Goal: Use online tool/utility: Use online tool/utility

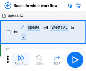
click at [21, 60] on img "button" at bounding box center [20, 58] width 7 height 7
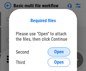
click at [59, 52] on span "Open" at bounding box center [59, 52] width 10 height 5
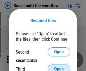
click at [59, 67] on span "Open" at bounding box center [59, 69] width 10 height 5
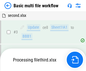
scroll to position [125, 0]
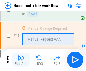
click at [21, 60] on img "button" at bounding box center [20, 58] width 7 height 7
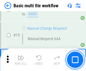
scroll to position [375, 0]
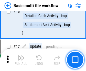
click at [21, 60] on img "button" at bounding box center [20, 58] width 7 height 7
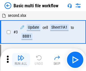
click at [21, 60] on img "button" at bounding box center [20, 58] width 7 height 7
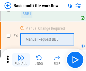
click at [21, 60] on img "button" at bounding box center [20, 58] width 7 height 7
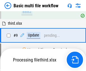
scroll to position [196, 0]
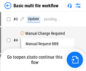
scroll to position [23, 0]
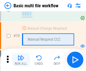
click at [21, 60] on img "button" at bounding box center [20, 58] width 7 height 7
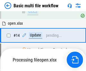
scroll to position [295, 0]
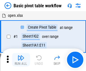
click at [21, 60] on img "button" at bounding box center [20, 58] width 7 height 7
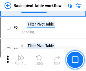
scroll to position [135, 0]
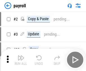
click at [21, 60] on img "button" at bounding box center [20, 58] width 7 height 7
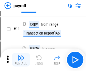
scroll to position [41, 0]
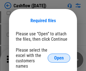
click at [59, 56] on span "Open" at bounding box center [59, 58] width 10 height 5
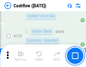
scroll to position [596, 0]
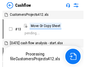
scroll to position [6, 0]
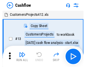
scroll to position [6, 0]
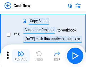
click at [21, 56] on img "button" at bounding box center [20, 53] width 7 height 7
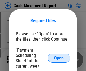
click at [59, 58] on span "Open" at bounding box center [59, 58] width 10 height 5
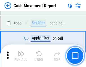
scroll to position [2582, 0]
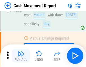
click at [21, 56] on img "button" at bounding box center [20, 53] width 7 height 7
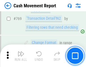
scroll to position [3131, 0]
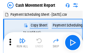
scroll to position [10, 0]
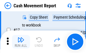
click at [21, 42] on img "button" at bounding box center [20, 39] width 7 height 7
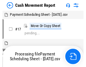
scroll to position [3, 0]
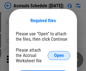
click at [59, 55] on span "Open" at bounding box center [59, 56] width 10 height 5
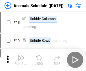
scroll to position [54, 0]
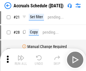
click at [21, 60] on img "button" at bounding box center [20, 58] width 7 height 7
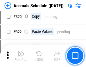
scroll to position [1048, 0]
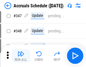
click at [21, 56] on img "button" at bounding box center [20, 53] width 7 height 7
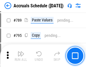
scroll to position [2367, 0]
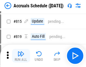
click at [21, 56] on img "button" at bounding box center [20, 53] width 7 height 7
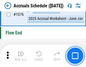
scroll to position [3374, 0]
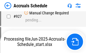
scroll to position [2978, 0]
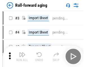
scroll to position [1, 0]
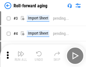
click at [21, 56] on img "button" at bounding box center [20, 53] width 7 height 7
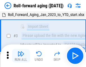
click at [21, 56] on img "button" at bounding box center [20, 53] width 7 height 7
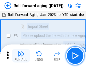
scroll to position [36, 0]
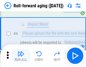
click at [21, 56] on img "button" at bounding box center [20, 53] width 7 height 7
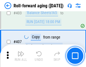
scroll to position [1954, 0]
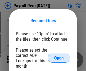
click at [59, 58] on span "Open" at bounding box center [59, 58] width 10 height 5
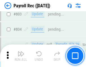
scroll to position [3580, 0]
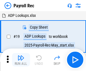
click at [21, 60] on img "button" at bounding box center [20, 58] width 7 height 7
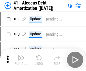
click at [21, 60] on img "button" at bounding box center [20, 58] width 7 height 7
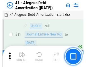
scroll to position [70, 0]
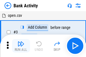
click at [21, 46] on img "button" at bounding box center [20, 44] width 7 height 7
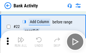
scroll to position [151, 0]
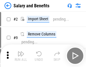
scroll to position [8, 0]
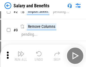
click at [21, 56] on img "button" at bounding box center [20, 53] width 7 height 7
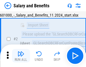
click at [21, 56] on img "button" at bounding box center [20, 53] width 7 height 7
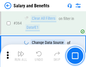
scroll to position [2653, 0]
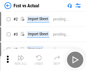
click at [21, 56] on img "button" at bounding box center [20, 58] width 7 height 7
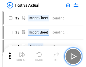
scroll to position [7, 0]
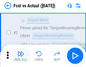
click at [21, 56] on img "button" at bounding box center [20, 53] width 7 height 7
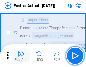
scroll to position [53, 0]
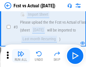
click at [21, 56] on img "button" at bounding box center [20, 53] width 7 height 7
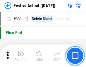
scroll to position [2697, 0]
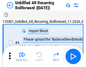
scroll to position [12, 0]
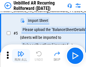
click at [21, 56] on img "button" at bounding box center [20, 53] width 7 height 7
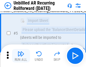
click at [21, 56] on img "button" at bounding box center [20, 53] width 7 height 7
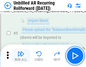
scroll to position [53, 0]
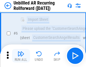
click at [21, 56] on img "button" at bounding box center [20, 53] width 7 height 7
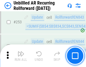
scroll to position [1914, 0]
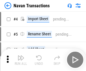
click at [21, 56] on img "button" at bounding box center [20, 58] width 7 height 7
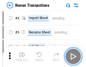
scroll to position [9, 0]
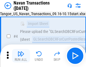
click at [21, 56] on img "button" at bounding box center [20, 53] width 7 height 7
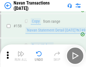
scroll to position [1827, 0]
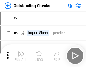
click at [21, 56] on img "button" at bounding box center [20, 53] width 7 height 7
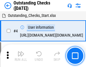
scroll to position [24, 0]
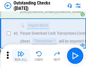
click at [21, 56] on img "button" at bounding box center [20, 53] width 7 height 7
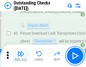
scroll to position [59, 0]
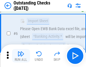
click at [21, 56] on img "button" at bounding box center [20, 53] width 7 height 7
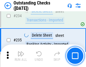
scroll to position [1711, 0]
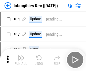
click at [21, 60] on img "button" at bounding box center [20, 58] width 7 height 7
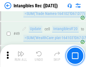
scroll to position [219, 0]
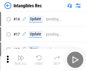
click at [21, 60] on img "button" at bounding box center [20, 58] width 7 height 7
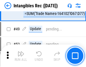
scroll to position [219, 0]
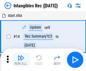
click at [21, 60] on img "button" at bounding box center [20, 58] width 7 height 7
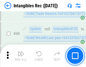
scroll to position [219, 0]
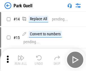
click at [21, 56] on img "button" at bounding box center [20, 58] width 7 height 7
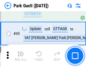
scroll to position [705, 0]
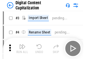
scroll to position [16, 0]
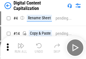
click at [21, 47] on img "button" at bounding box center [20, 45] width 7 height 7
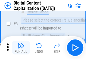
click at [21, 47] on img "button" at bounding box center [20, 45] width 7 height 7
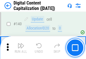
scroll to position [598, 0]
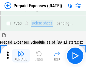
click at [21, 56] on img "button" at bounding box center [20, 53] width 7 height 7
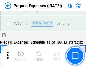
scroll to position [1562, 0]
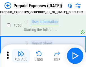
click at [21, 56] on img "button" at bounding box center [20, 53] width 7 height 7
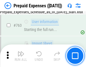
scroll to position [1595, 0]
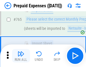
click at [21, 56] on img "button" at bounding box center [20, 53] width 7 height 7
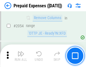
scroll to position [5889, 0]
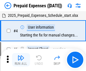
click at [21, 60] on img "button" at bounding box center [20, 58] width 7 height 7
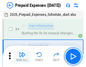
scroll to position [25, 0]
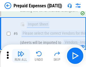
click at [21, 56] on img "button" at bounding box center [20, 53] width 7 height 7
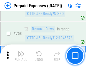
scroll to position [2008, 0]
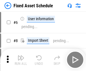
click at [21, 60] on img "button" at bounding box center [20, 58] width 7 height 7
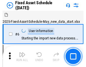
scroll to position [30, 0]
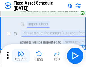
click at [21, 56] on img "button" at bounding box center [20, 53] width 7 height 7
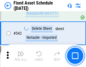
scroll to position [2009, 0]
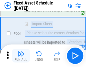
click at [21, 56] on img "button" at bounding box center [20, 53] width 7 height 7
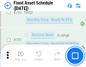
scroll to position [2747, 0]
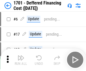
click at [21, 60] on img "button" at bounding box center [20, 58] width 7 height 7
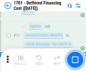
scroll to position [68, 0]
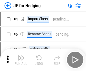
click at [21, 56] on img "button" at bounding box center [20, 58] width 7 height 7
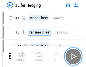
scroll to position [1, 0]
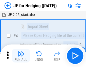
click at [21, 56] on img "button" at bounding box center [20, 53] width 7 height 7
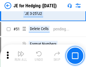
scroll to position [365, 0]
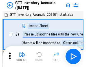
scroll to position [1, 0]
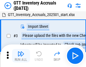
click at [21, 56] on img "button" at bounding box center [20, 53] width 7 height 7
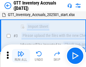
click at [21, 56] on img "button" at bounding box center [20, 53] width 7 height 7
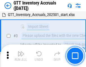
scroll to position [36, 0]
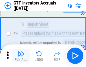
click at [21, 56] on img "button" at bounding box center [20, 53] width 7 height 7
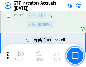
scroll to position [4601, 0]
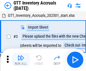
click at [21, 56] on img "button" at bounding box center [20, 58] width 7 height 7
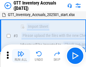
click at [21, 56] on img "button" at bounding box center [20, 53] width 7 height 7
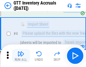
click at [21, 56] on img "button" at bounding box center [20, 53] width 7 height 7
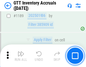
scroll to position [4601, 0]
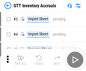
click at [21, 56] on img "button" at bounding box center [20, 58] width 7 height 7
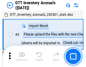
scroll to position [1, 0]
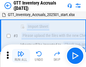
click at [21, 56] on img "button" at bounding box center [20, 53] width 7 height 7
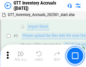
scroll to position [36, 0]
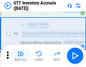
click at [21, 56] on img "button" at bounding box center [20, 53] width 7 height 7
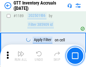
scroll to position [4601, 0]
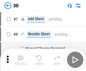
click at [21, 60] on img "button" at bounding box center [20, 58] width 7 height 7
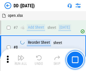
scroll to position [54, 0]
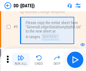
click at [21, 60] on img "button" at bounding box center [20, 58] width 7 height 7
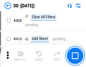
scroll to position [2521, 0]
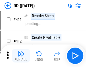
click at [21, 56] on img "button" at bounding box center [20, 53] width 7 height 7
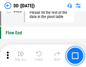
scroll to position [2697, 0]
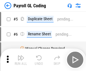
click at [21, 60] on img "button" at bounding box center [20, 58] width 7 height 7
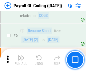
scroll to position [68, 0]
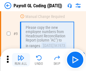
click at [21, 60] on img "button" at bounding box center [20, 58] width 7 height 7
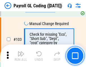
scroll to position [1322, 0]
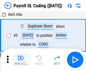
click at [21, 60] on img "button" at bounding box center [20, 58] width 7 height 7
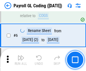
scroll to position [68, 0]
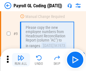
click at [21, 60] on img "button" at bounding box center [20, 58] width 7 height 7
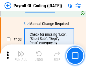
scroll to position [1322, 0]
